Goal: Navigation & Orientation: Go to known website

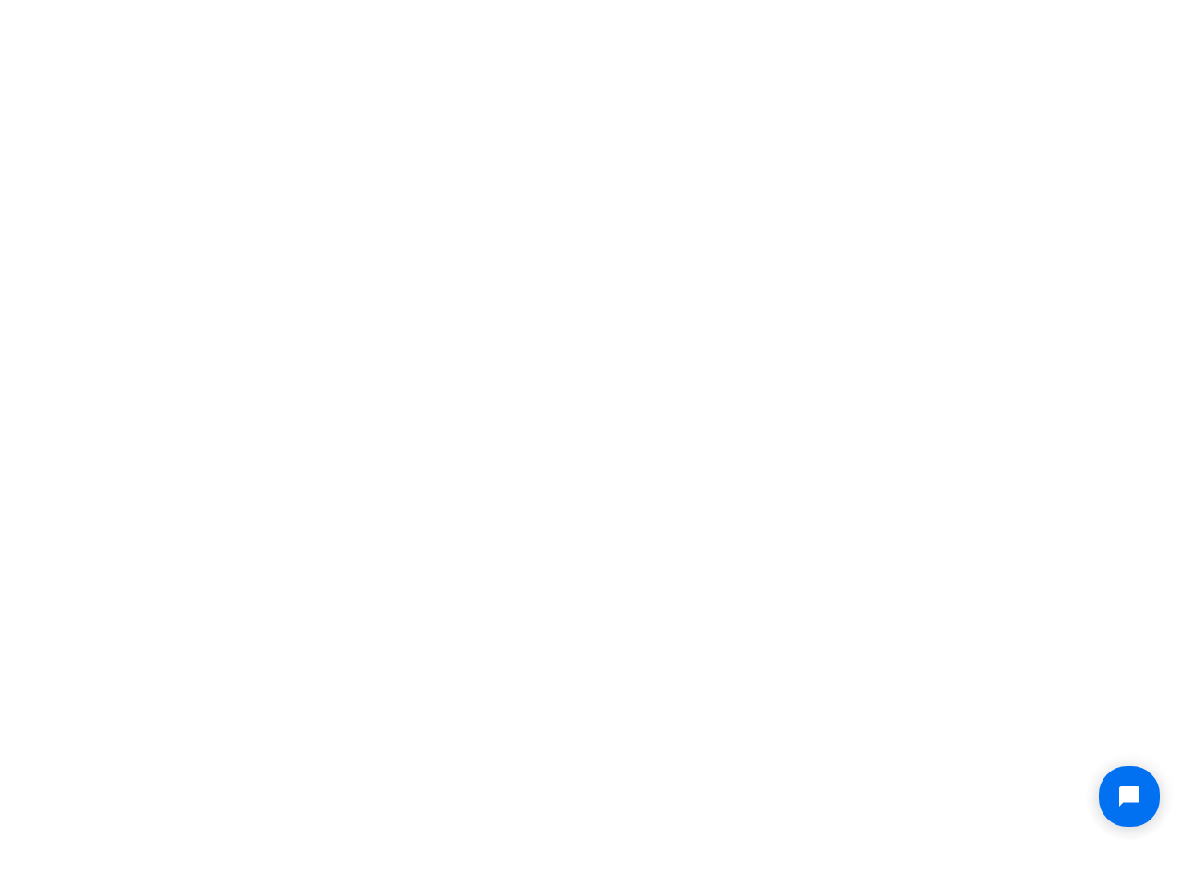
click at [1130, 797] on icon "Open chat widget" at bounding box center [1140, 797] width 29 height 29
